Goal: Navigation & Orientation: Find specific page/section

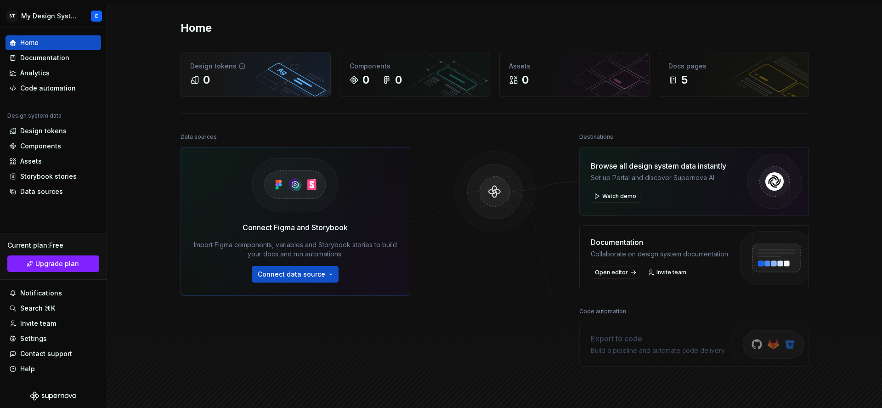
click at [252, 84] on div "0" at bounding box center [255, 80] width 131 height 15
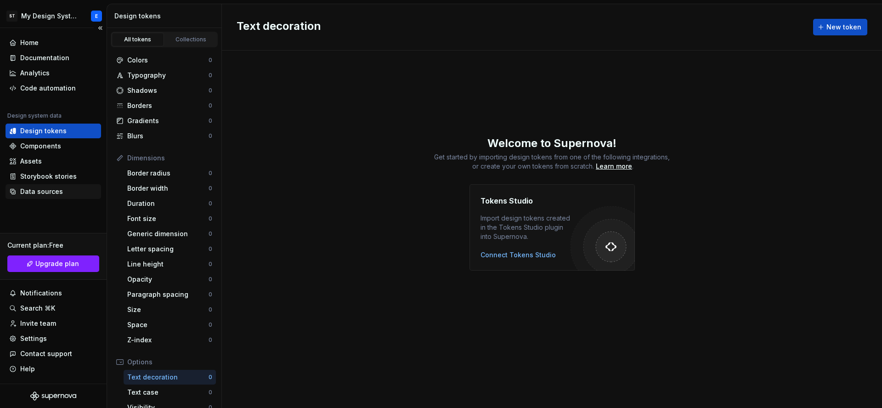
click at [52, 195] on div "Data sources" at bounding box center [41, 191] width 43 height 9
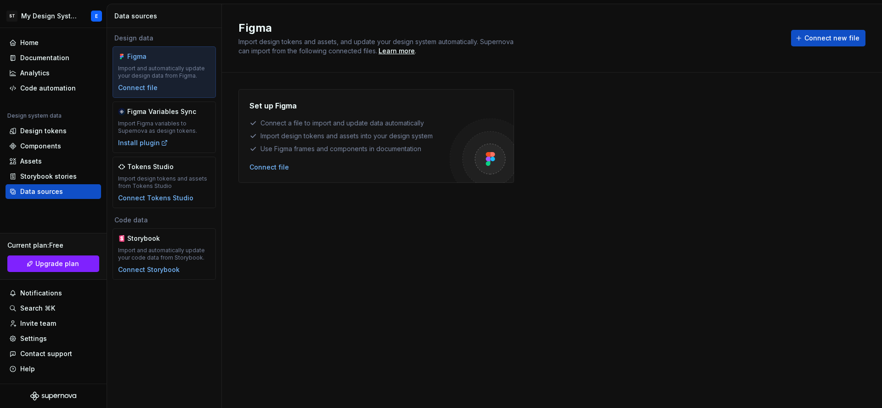
drag, startPoint x: 282, startPoint y: 238, endPoint x: 276, endPoint y: 237, distance: 6.1
click at [282, 238] on div "Set up Figma Connect a file to import and update data automatically Import desi…" at bounding box center [551, 231] width 627 height 284
click at [487, 255] on div "Set up Figma Connect a file to import and update data automatically Import desi…" at bounding box center [551, 231] width 627 height 284
click at [50, 130] on div "Design tokens" at bounding box center [43, 130] width 46 height 9
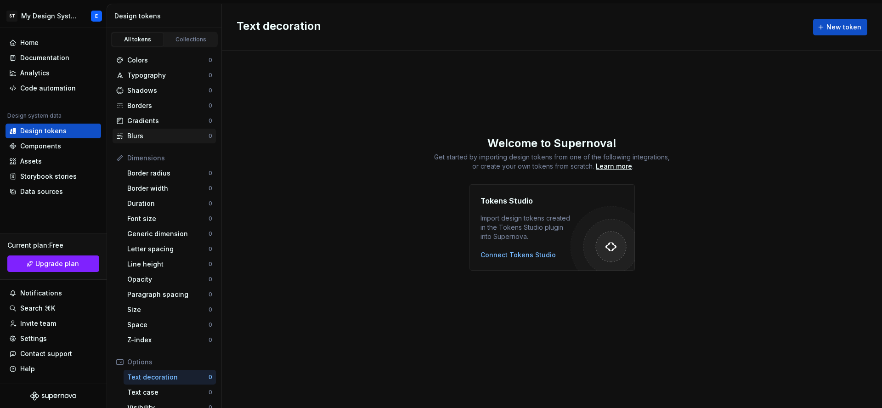
scroll to position [1, 0]
click at [182, 57] on div "Colors" at bounding box center [167, 59] width 81 height 9
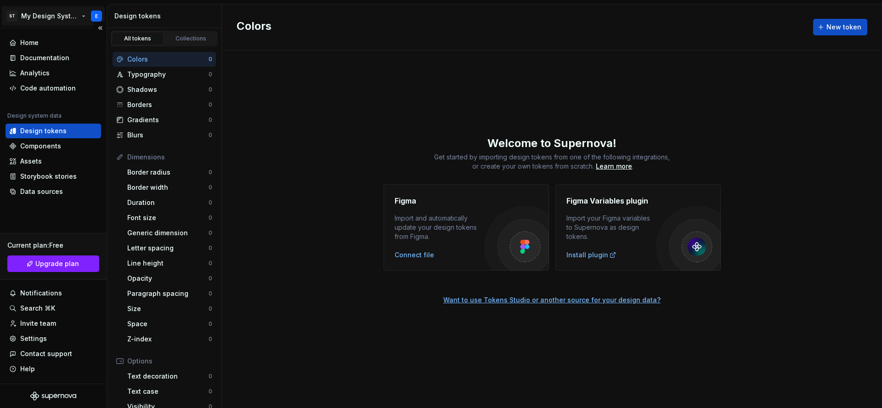
click at [66, 17] on html "ST My Design System E Home Documentation Analytics Code automation Design syste…" at bounding box center [441, 204] width 882 height 408
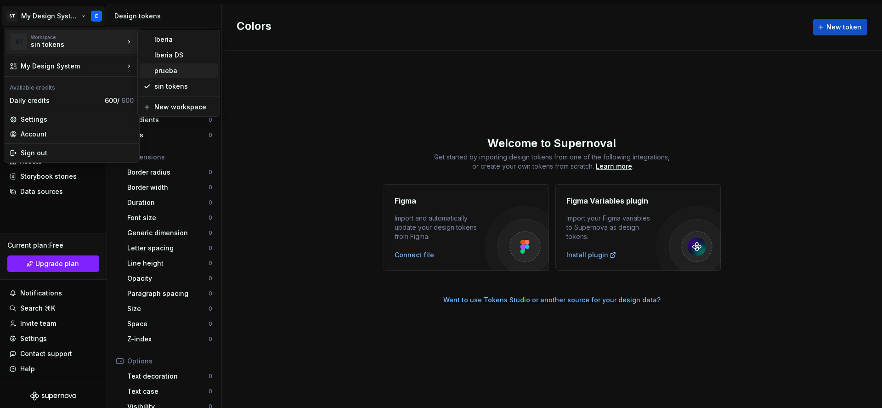
click at [189, 71] on div "prueba" at bounding box center [184, 70] width 60 height 9
